Goal: Information Seeking & Learning: Learn about a topic

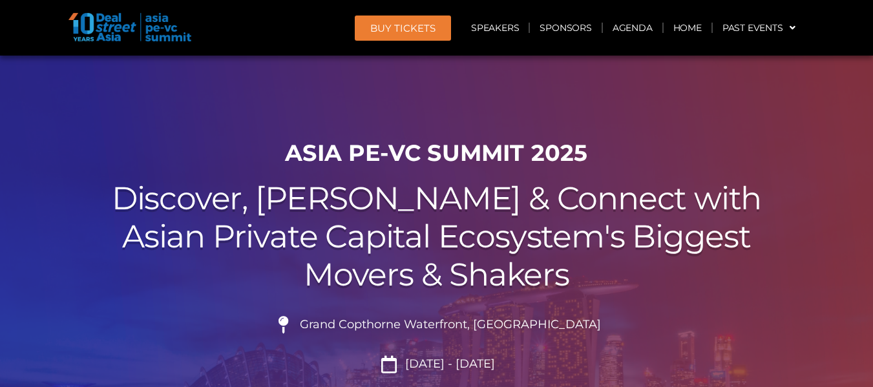
click at [461, 357] on span "[DATE] - [DATE]" at bounding box center [448, 364] width 93 height 14
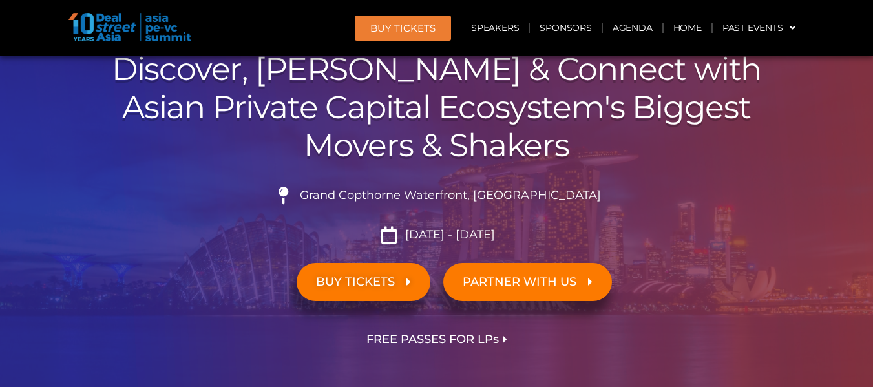
scroll to position [129, 0]
click at [392, 235] on icon at bounding box center [389, 234] width 22 height 17
click at [384, 193] on span "Grand Copthorne Waterfront, [GEOGRAPHIC_DATA]​" at bounding box center [449, 196] width 304 height 14
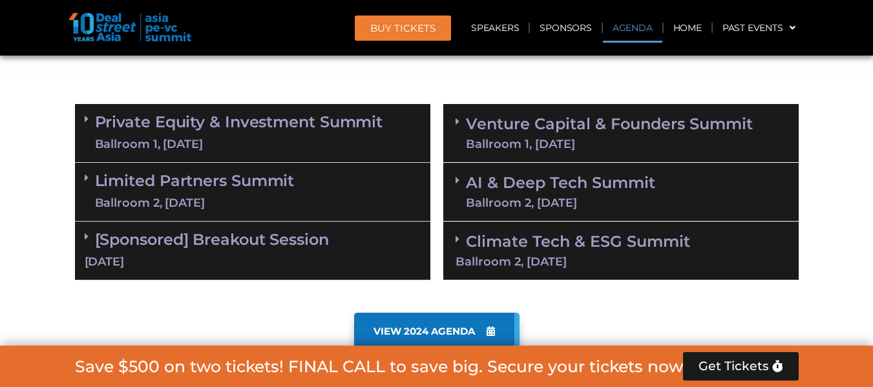
scroll to position [775, 0]
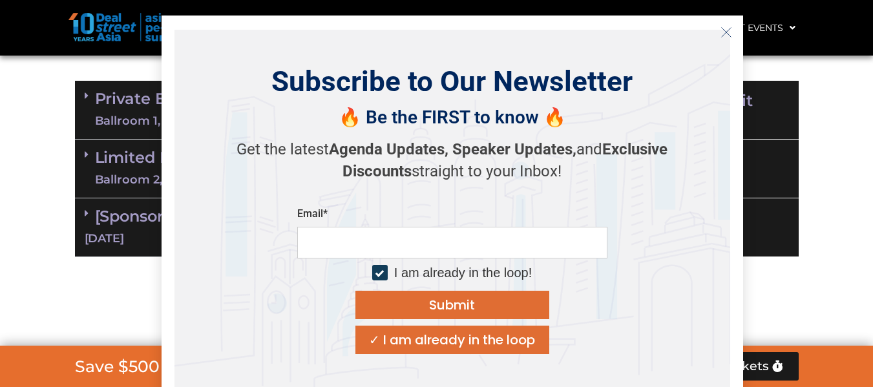
click at [723, 26] on icon "Close" at bounding box center [726, 32] width 12 height 12
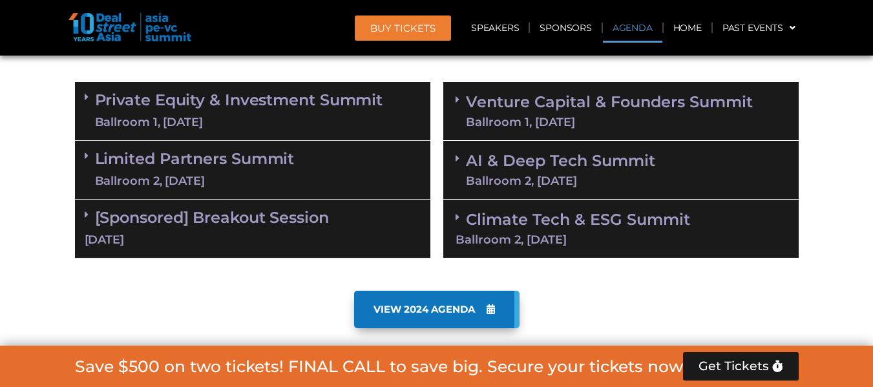
scroll to position [711, 0]
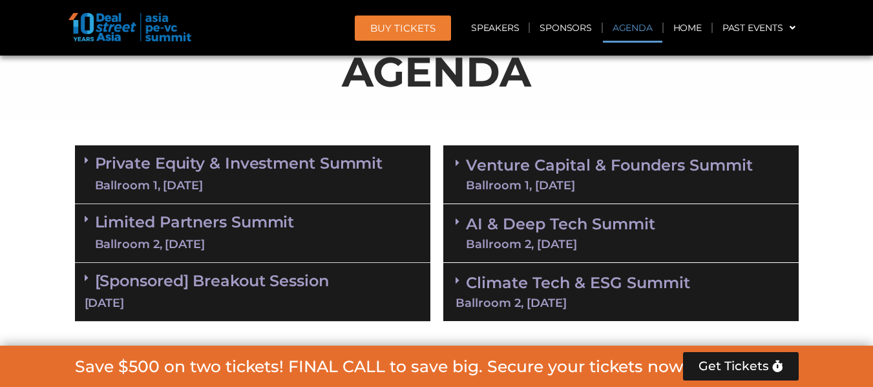
click at [218, 160] on link "Private Equity & Investment Summit Ballroom 1, [DATE]" at bounding box center [239, 174] width 288 height 39
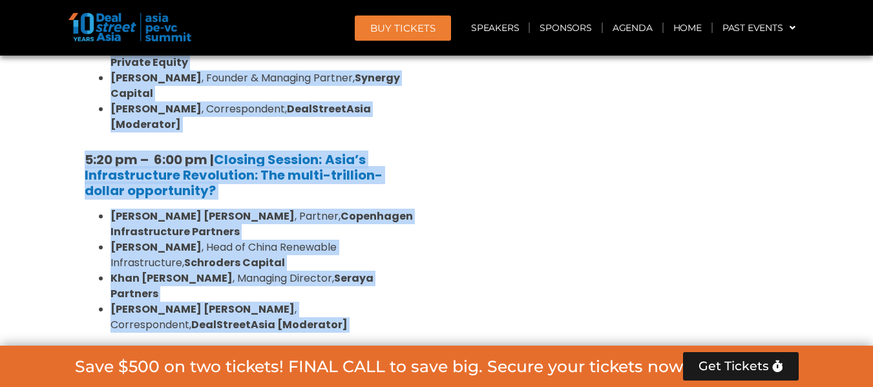
scroll to position [2543, 0]
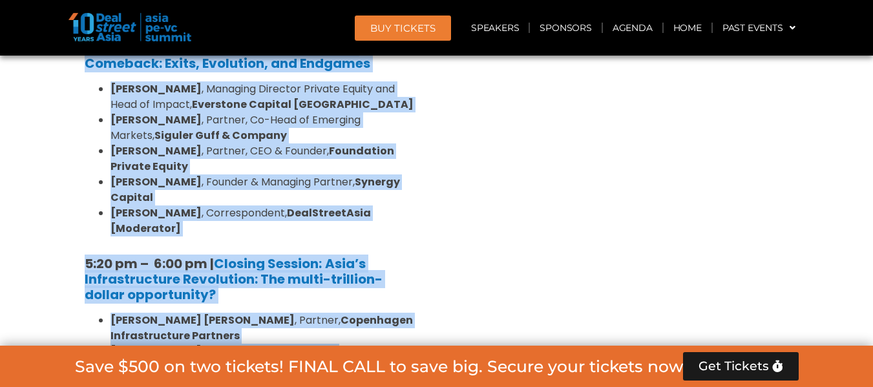
drag, startPoint x: 85, startPoint y: 173, endPoint x: 402, endPoint y: 190, distance: 317.0
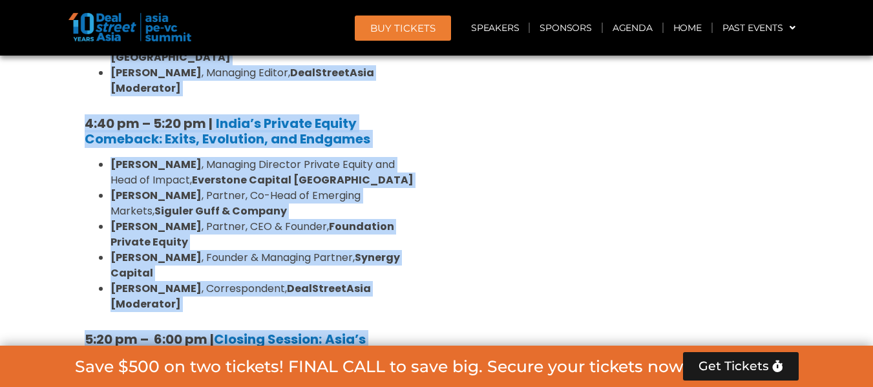
scroll to position [2414, 0]
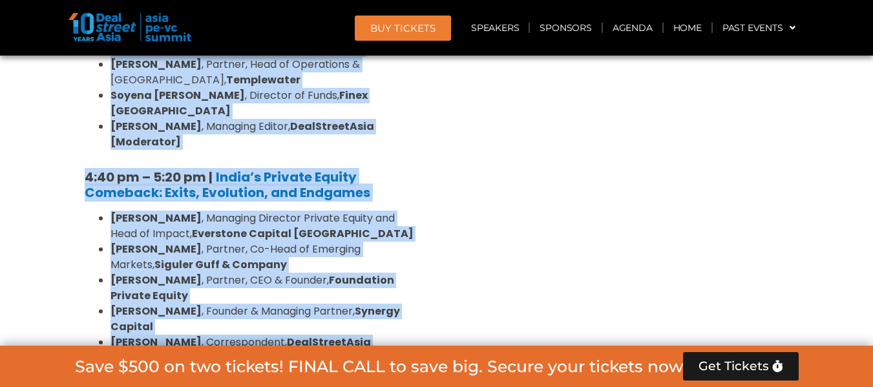
copy div "5:20 lo – 1:63 ip | Dolorsitamet & Consectetu Adipis [Elitseddo ei Temp Incidid…"
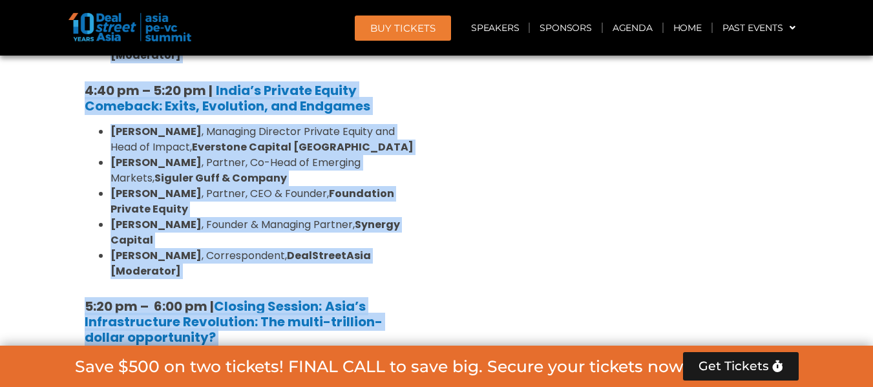
scroll to position [2672, 0]
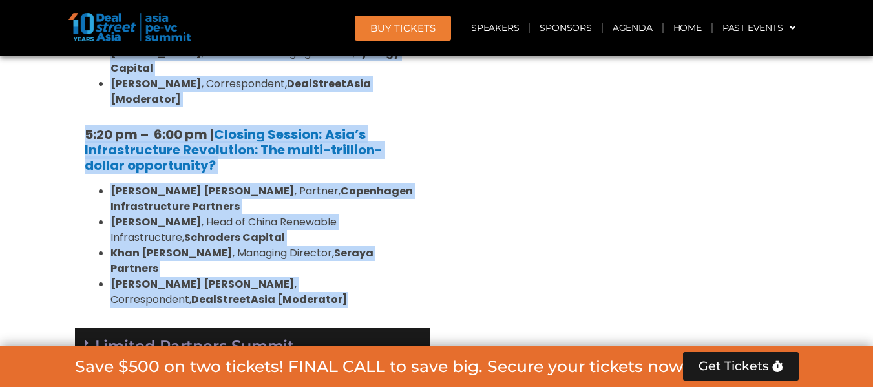
click at [185, 338] on link "Limited Partners [GEOGRAPHIC_DATA] 2, [DATE]" at bounding box center [195, 357] width 200 height 39
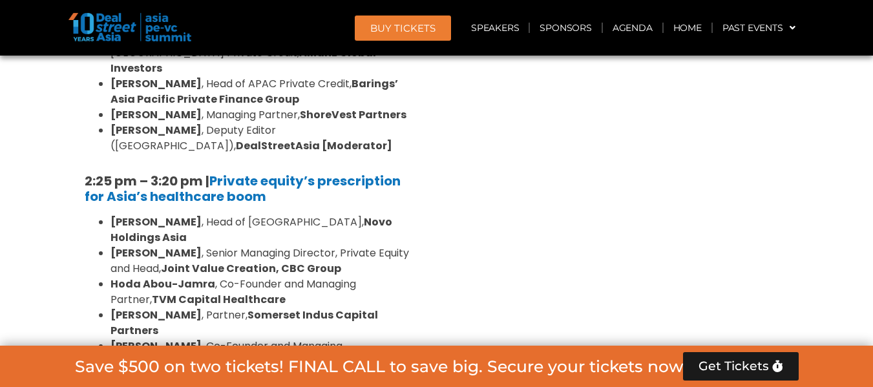
click at [571, 198] on div "Venture Capital & Founders​ Summit Ballroom 1, [DATE] 8:00 am – 9:00 am | Regis…" at bounding box center [621, 90] width 368 height 2275
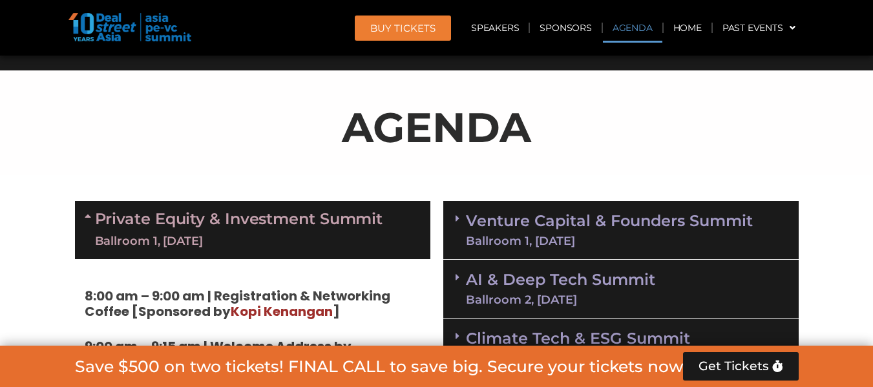
scroll to position [734, 0]
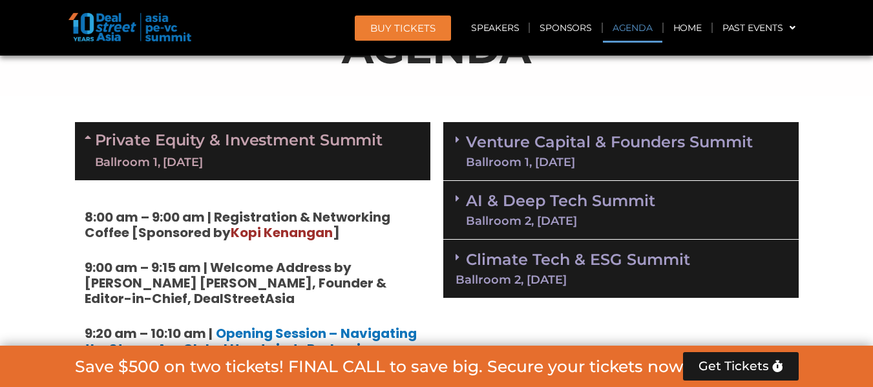
click at [575, 140] on link "Venture Capital & Founders​ Summit Ballroom 1, [DATE]" at bounding box center [609, 151] width 287 height 34
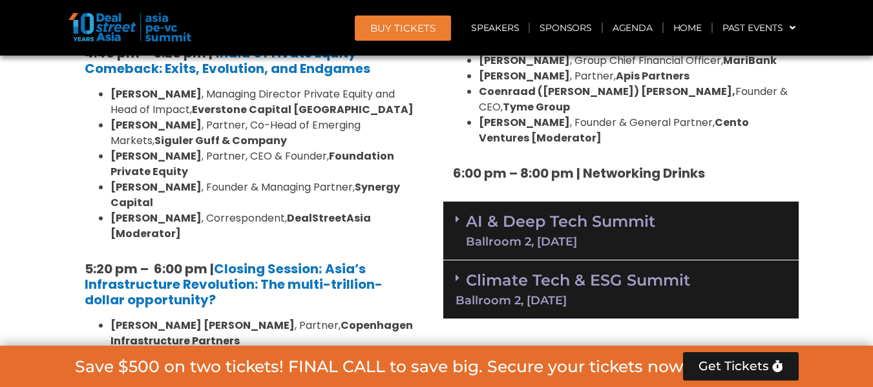
scroll to position [2543, 0]
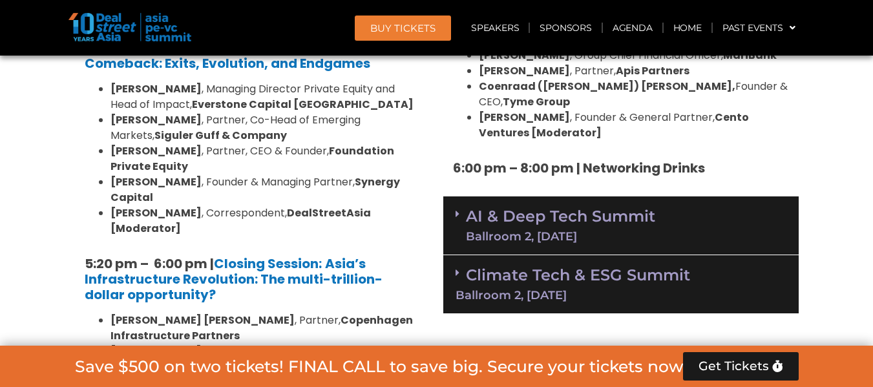
click at [558, 231] on div "Ballroom 2, [DATE]" at bounding box center [560, 237] width 189 height 12
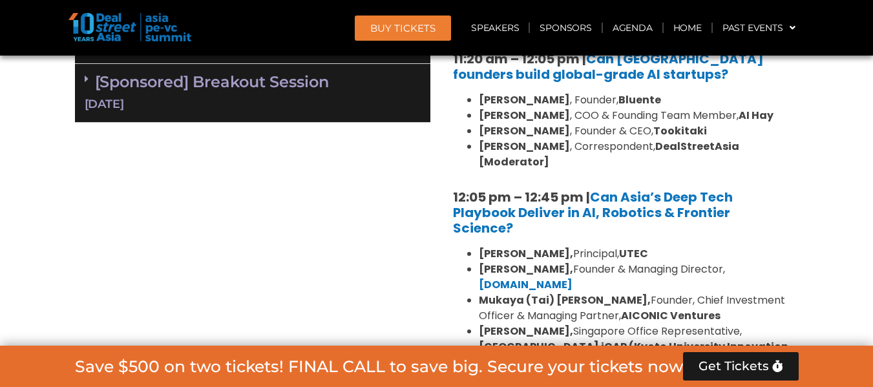
scroll to position [3060, 0]
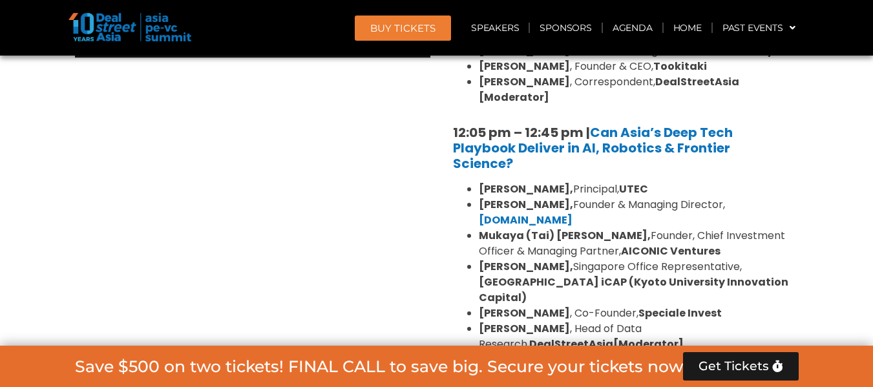
click at [557, 373] on link "Climate Tech & ESG Summit Ballroom 2, [DATE]" at bounding box center [620, 391] width 331 height 36
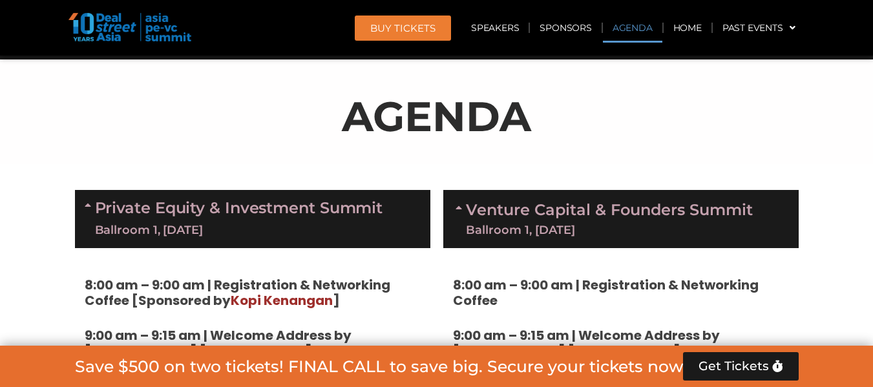
scroll to position [734, 0]
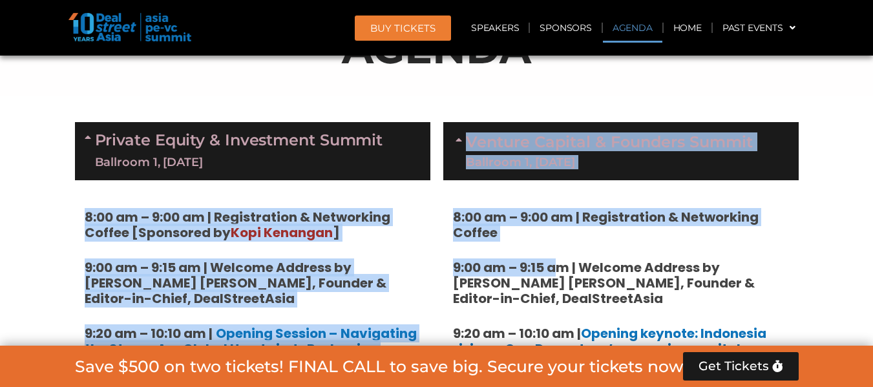
drag, startPoint x: 80, startPoint y: 196, endPoint x: 561, endPoint y: 274, distance: 487.6
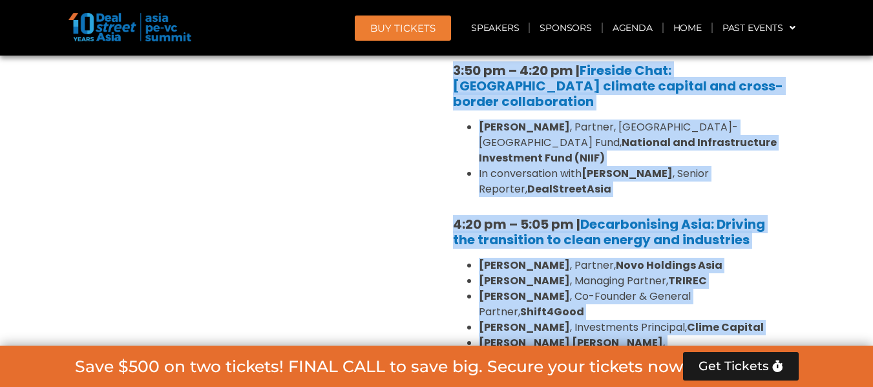
scroll to position [4037, 0]
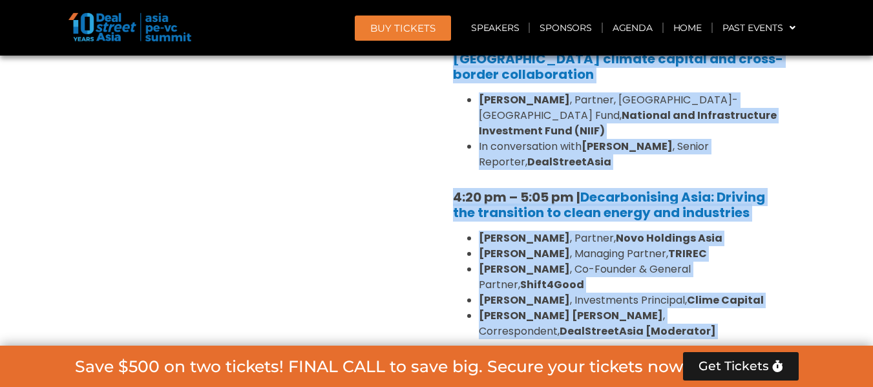
drag, startPoint x: 82, startPoint y: 129, endPoint x: 775, endPoint y: 242, distance: 701.9
copy div "Loremip Dolors & Ametconsec Adipis Elitsedd 6, 95 Eius 5:99 te – 2:47 in | Utla…"
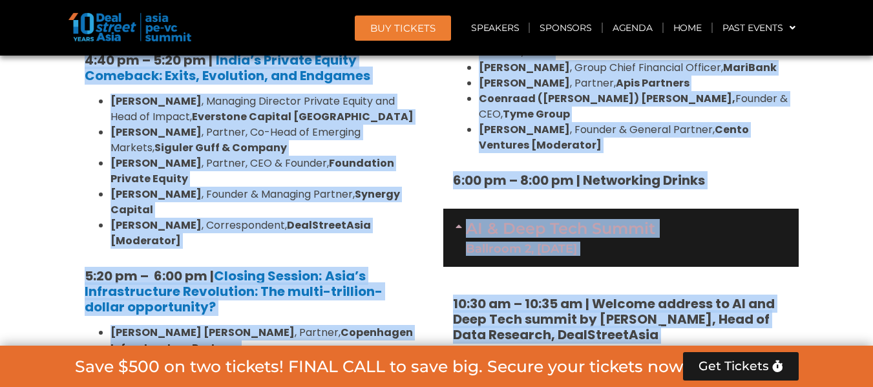
scroll to position [2616, 0]
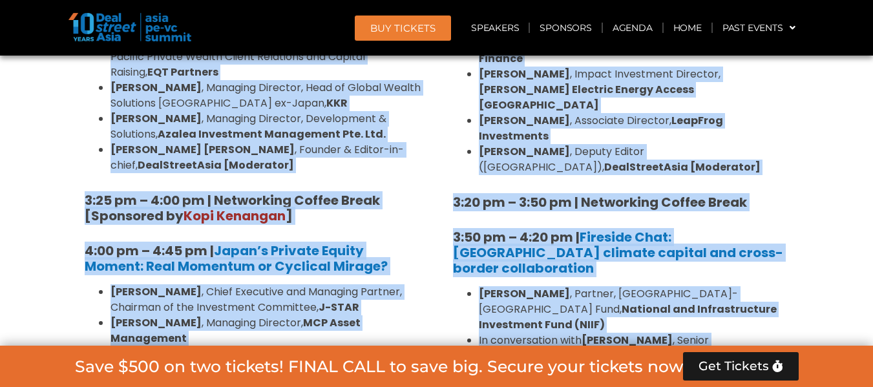
scroll to position [4037, 0]
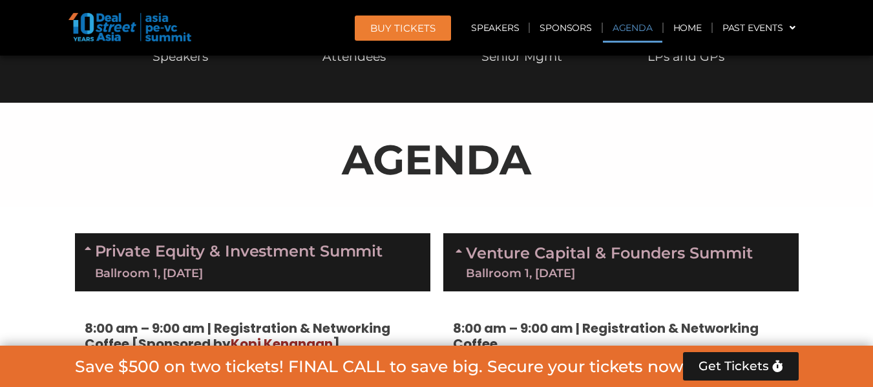
scroll to position [742, 0]
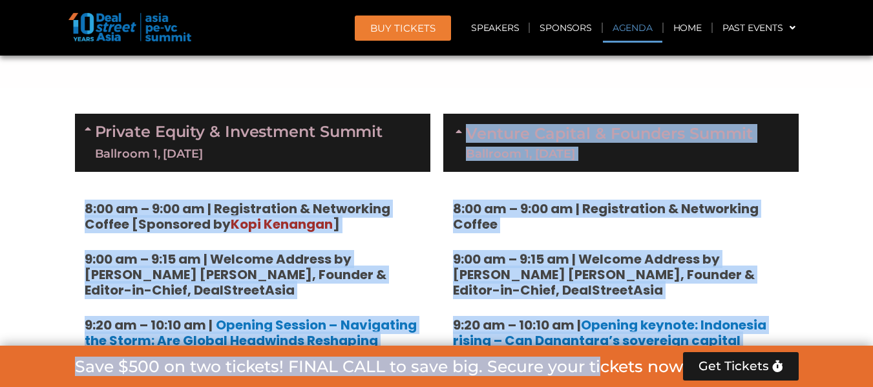
drag, startPoint x: 84, startPoint y: 201, endPoint x: 517, endPoint y: 236, distance: 434.3
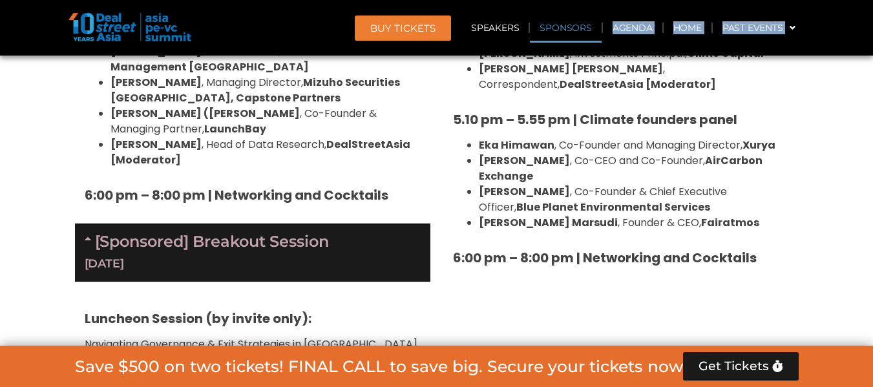
scroll to position [4282, 0]
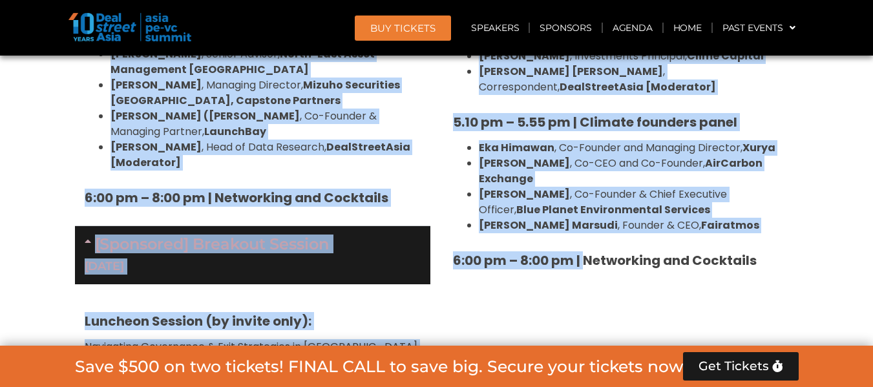
drag, startPoint x: 67, startPoint y: 194, endPoint x: 587, endPoint y: 155, distance: 521.6
copy div "5:20 lo – 1:63 ip | Dolorsitamet & Consectetu Adipis [Elitseddo ei Temp Incidid…"
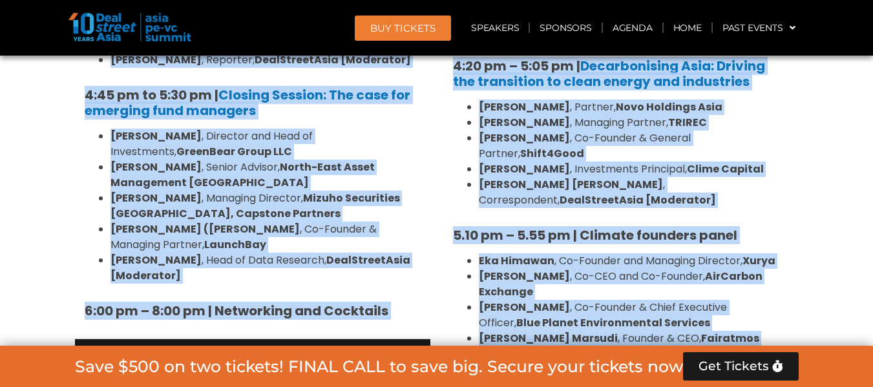
scroll to position [4300, 0]
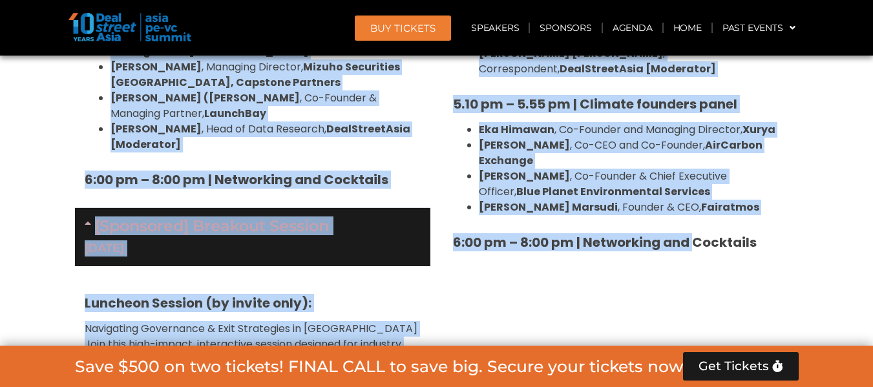
drag, startPoint x: 87, startPoint y: 73, endPoint x: 694, endPoint y: 142, distance: 610.6
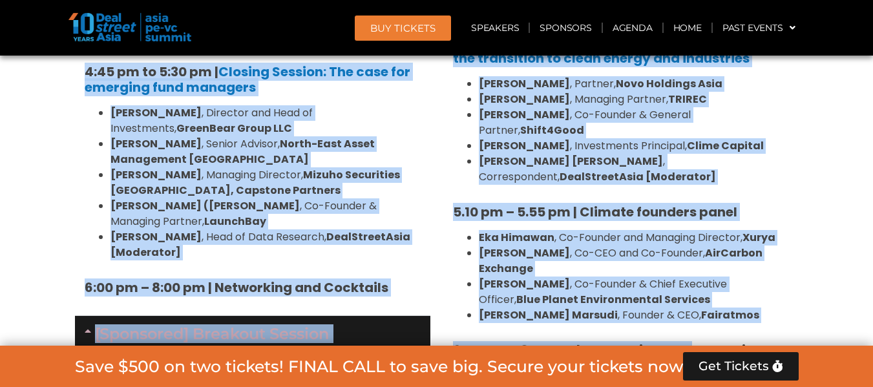
scroll to position [4041, 0]
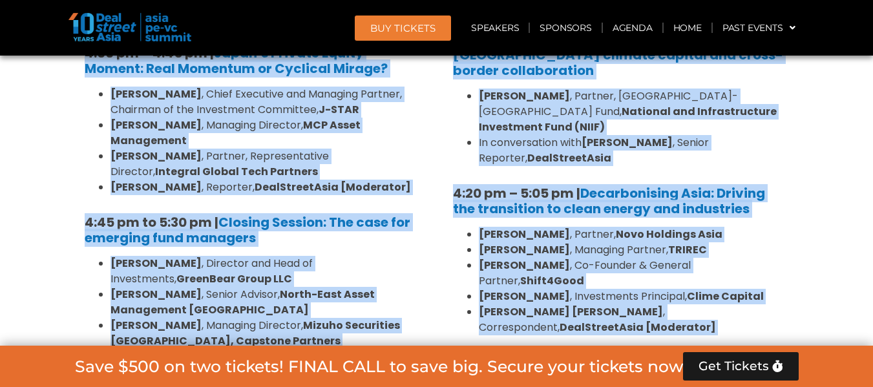
copy div "Loremip Dolors & Ametconsec Adipis Elitsedd 6, 95 Eius 5:99 te – 2:47 in | Utla…"
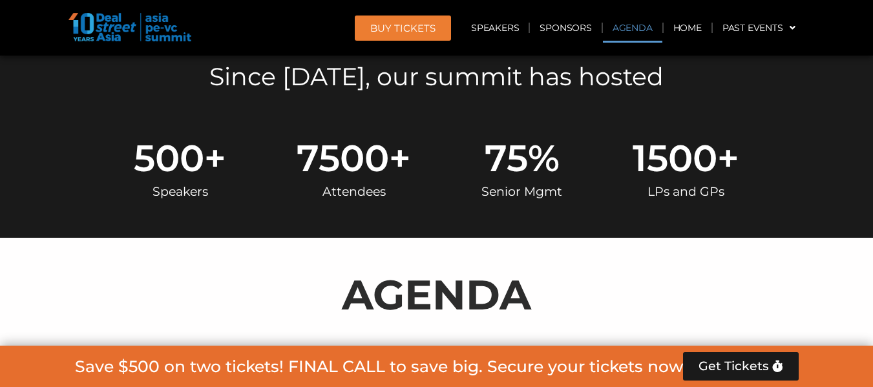
scroll to position [811, 0]
